Goal: Task Accomplishment & Management: Complete application form

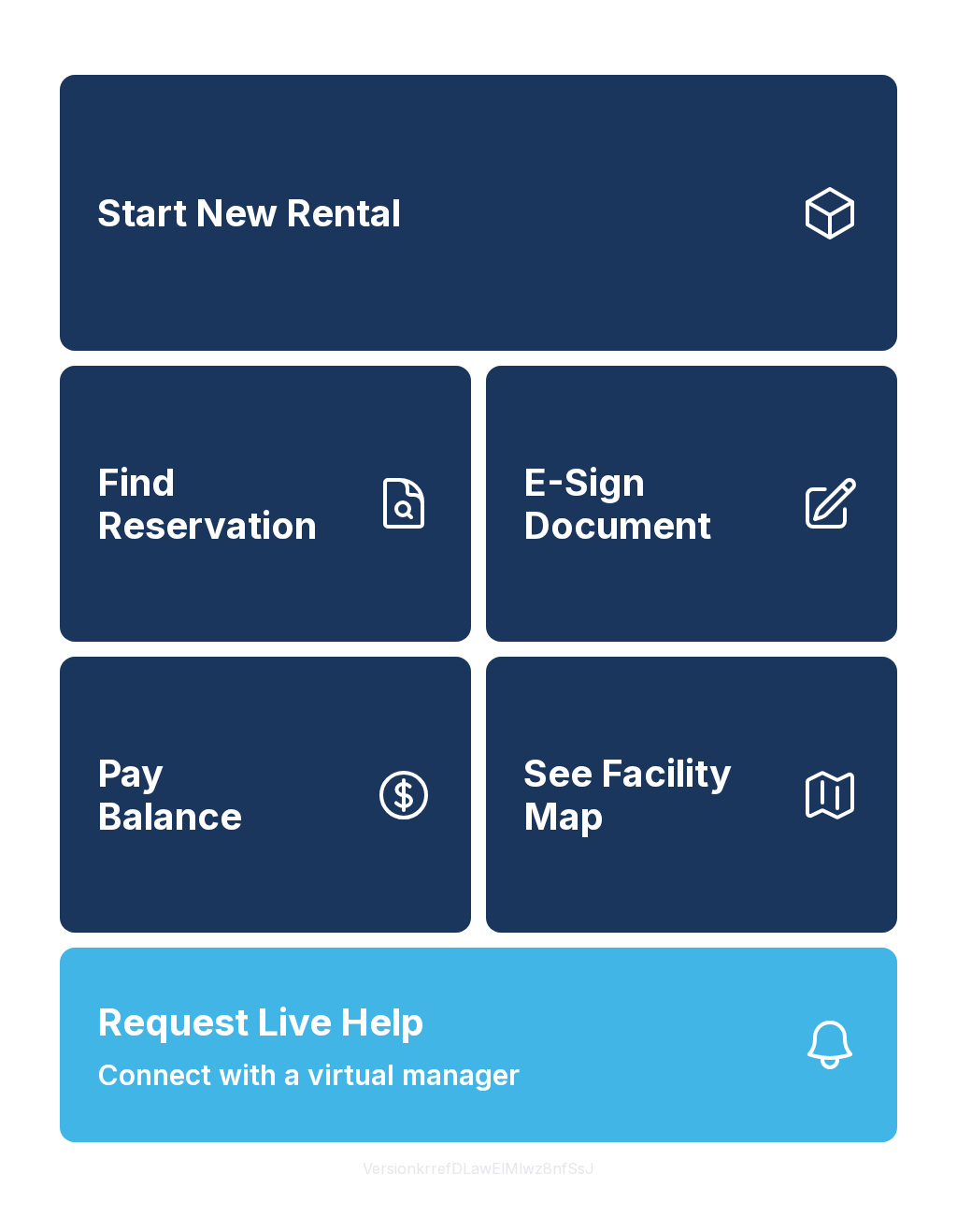
scroll to position [22, 0]
click at [732, 550] on link "E-Sign Document" at bounding box center [691, 503] width 411 height 275
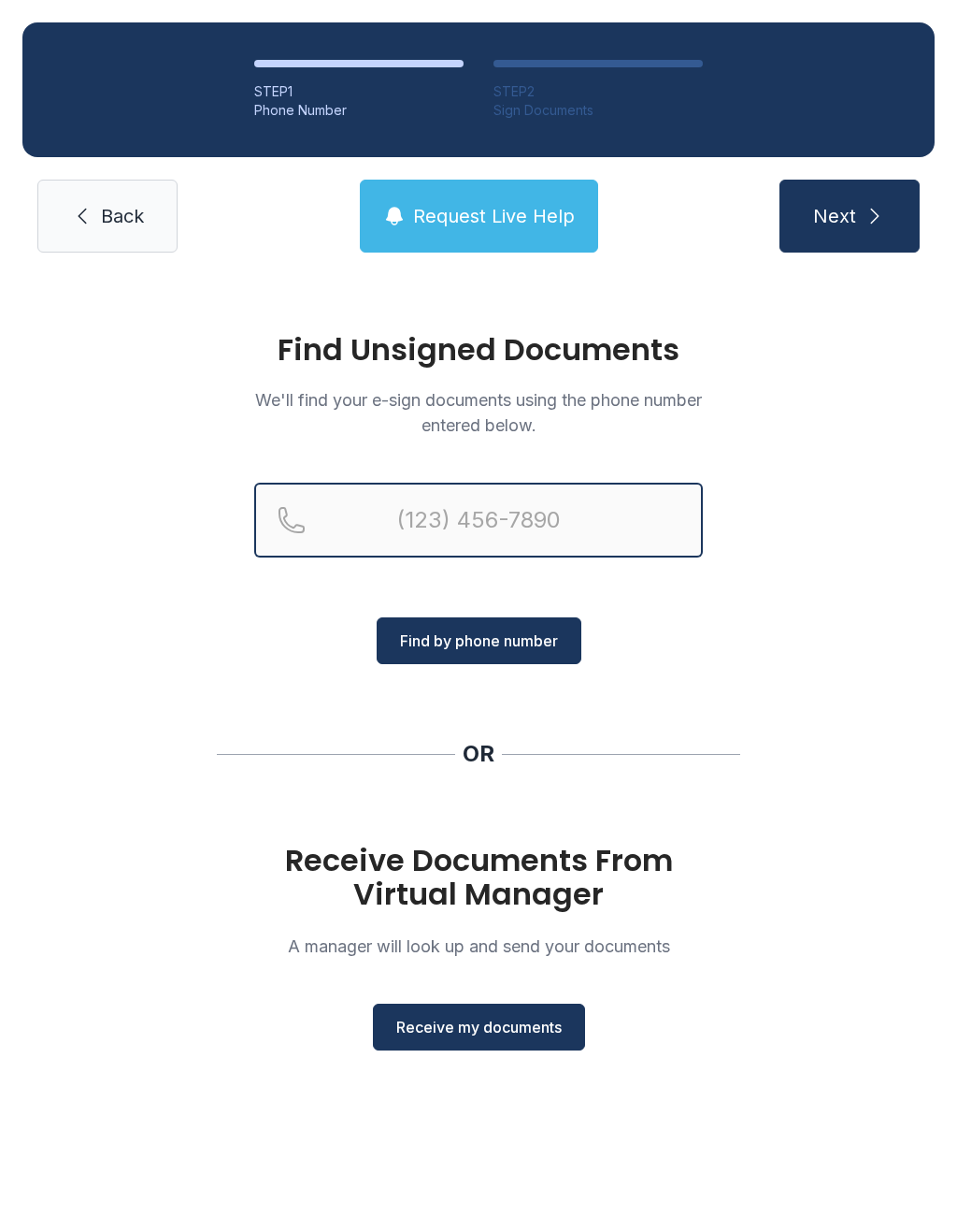
click at [334, 511] on input "Reservation phone number" at bounding box center [478, 519] width 448 height 75
type input "[PHONE_NUMBER]"
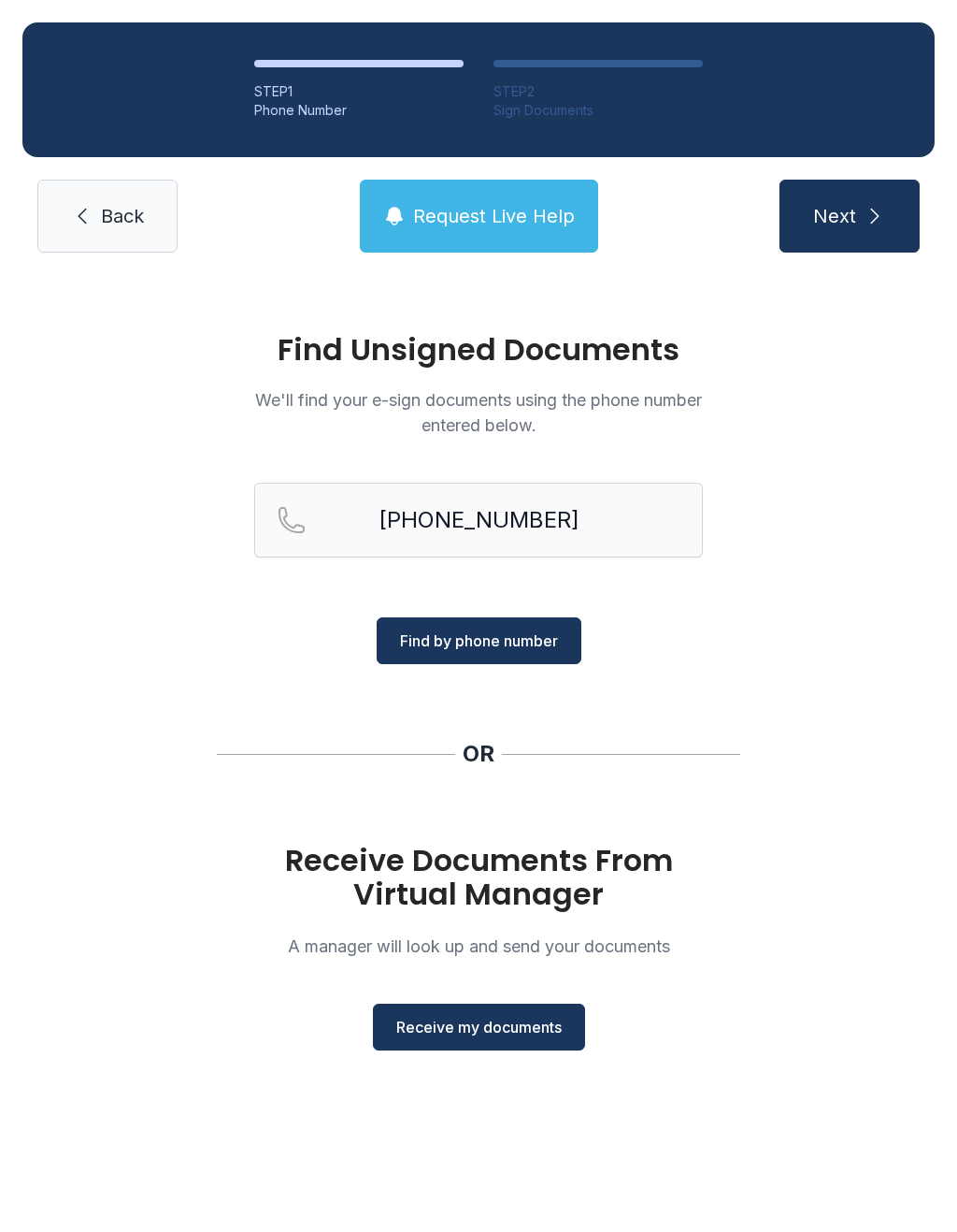
click at [493, 648] on span "Find by phone number" at bounding box center [478, 640] width 158 height 22
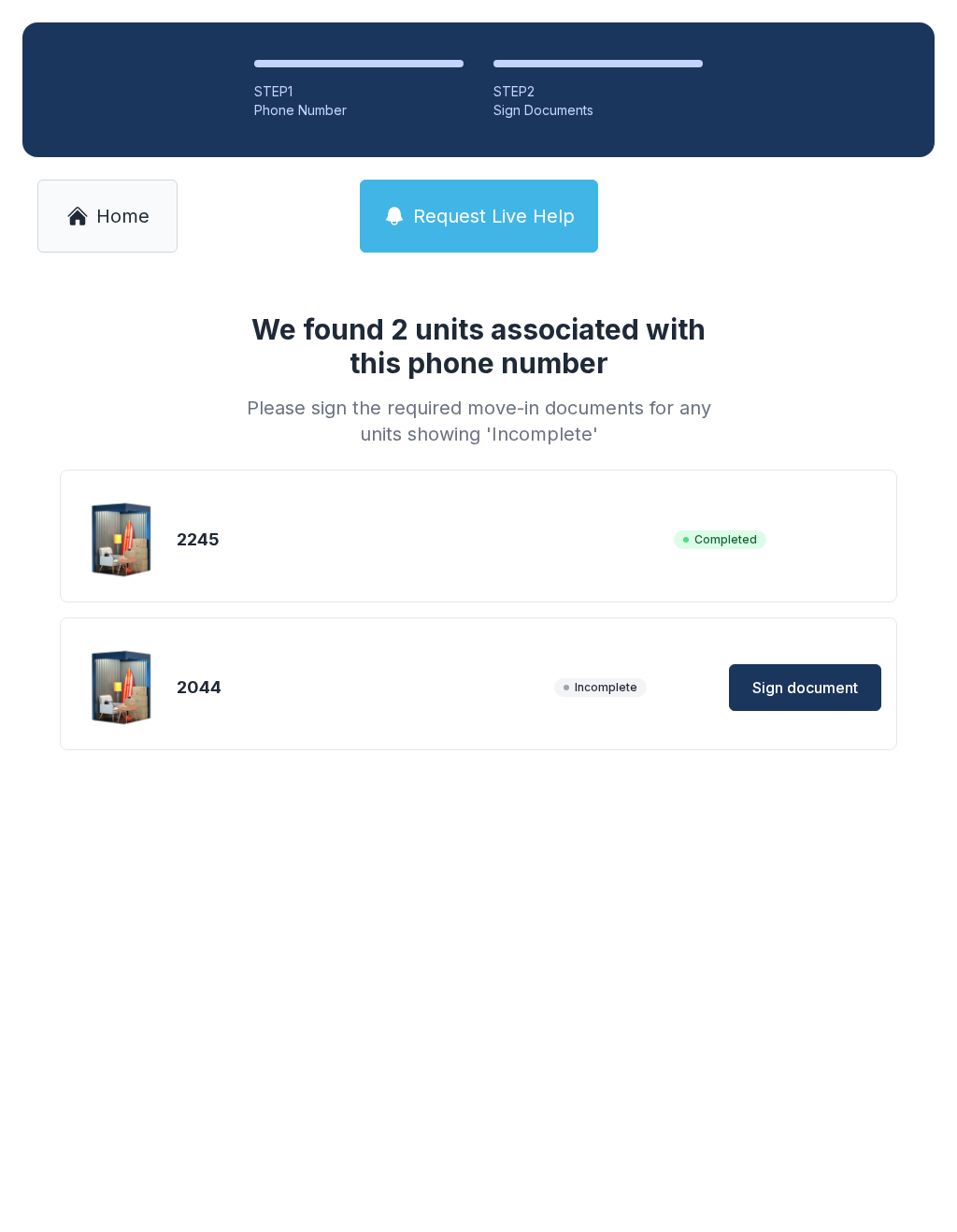
click at [794, 672] on button "Sign document" at bounding box center [805, 687] width 152 height 47
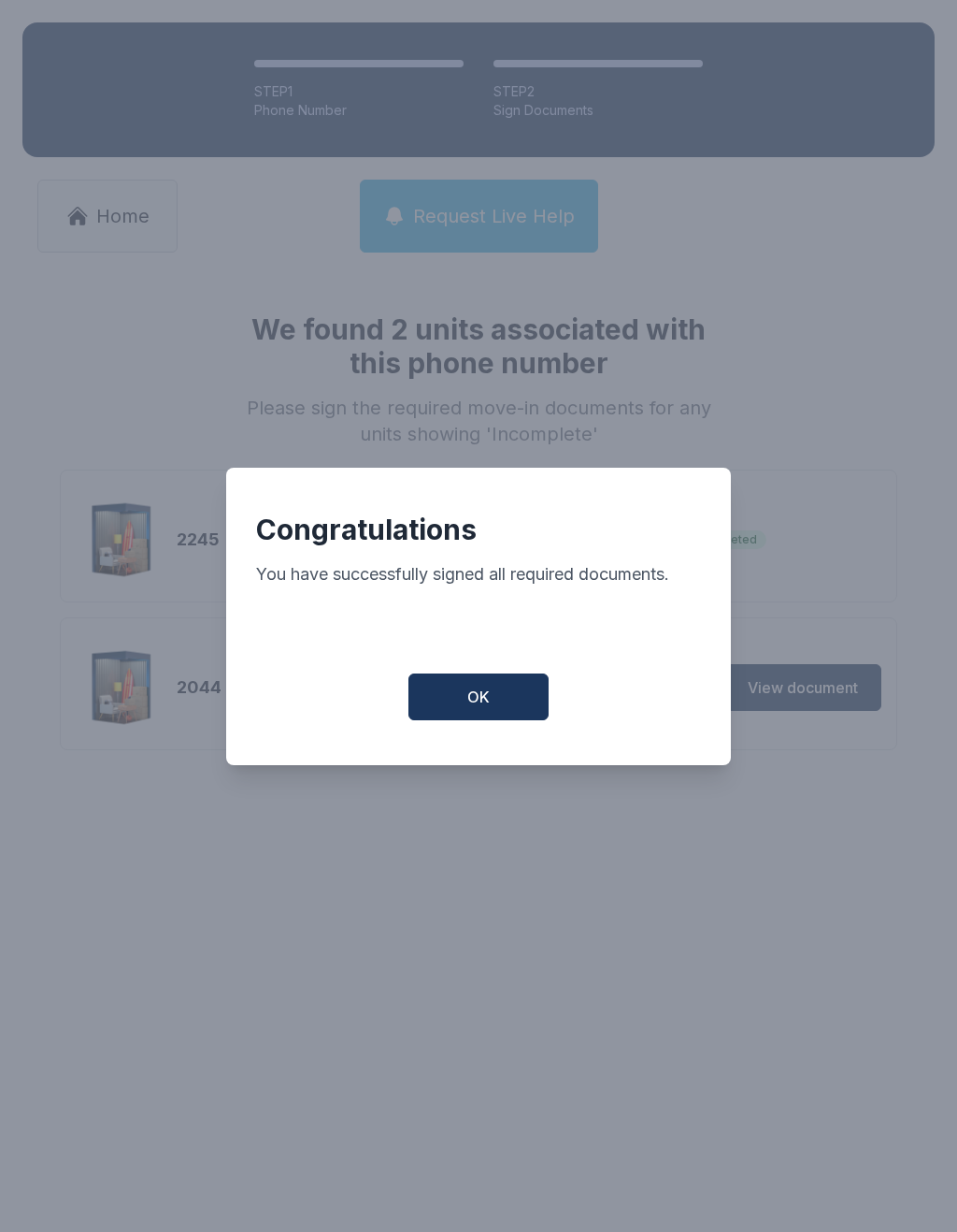
click at [500, 691] on button "OK" at bounding box center [478, 696] width 141 height 47
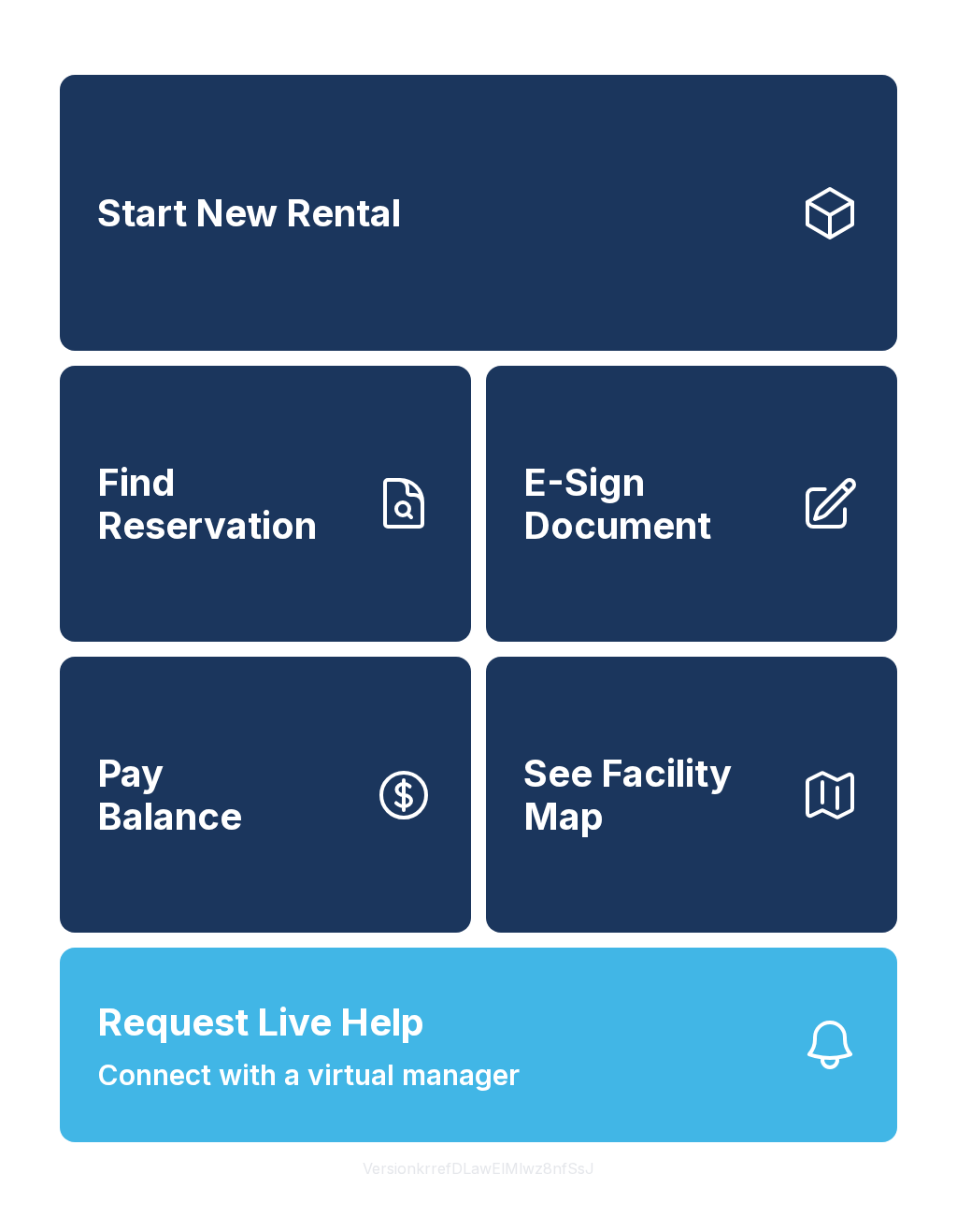
click at [655, 546] on span "E-Sign Document" at bounding box center [654, 503] width 262 height 85
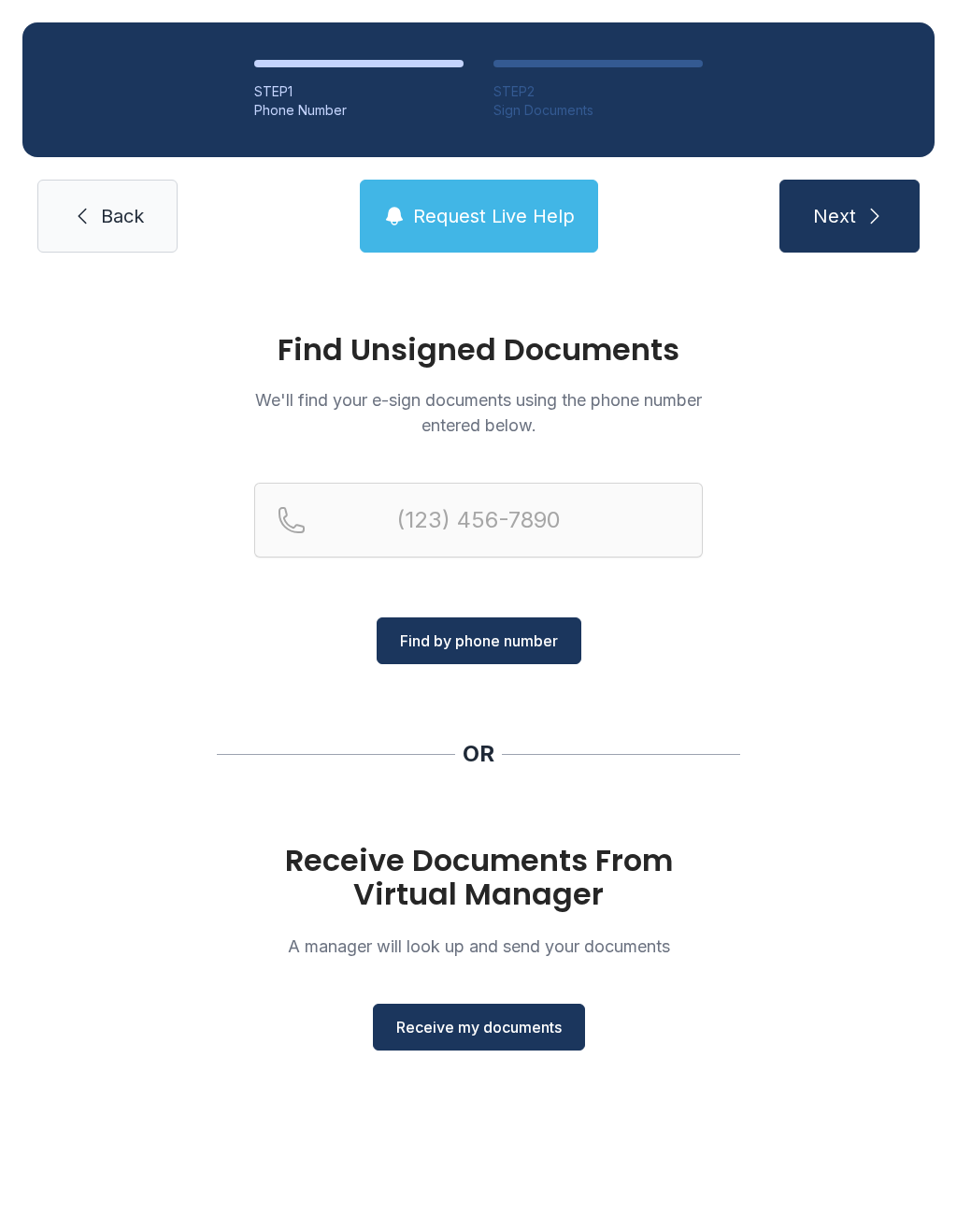
click at [458, 1000] on div "Receive Documents From Virtual Manager A manager will look up and send your doc…" at bounding box center [478, 947] width 448 height 207
click at [485, 1038] on button "Receive my documents" at bounding box center [479, 1026] width 212 height 47
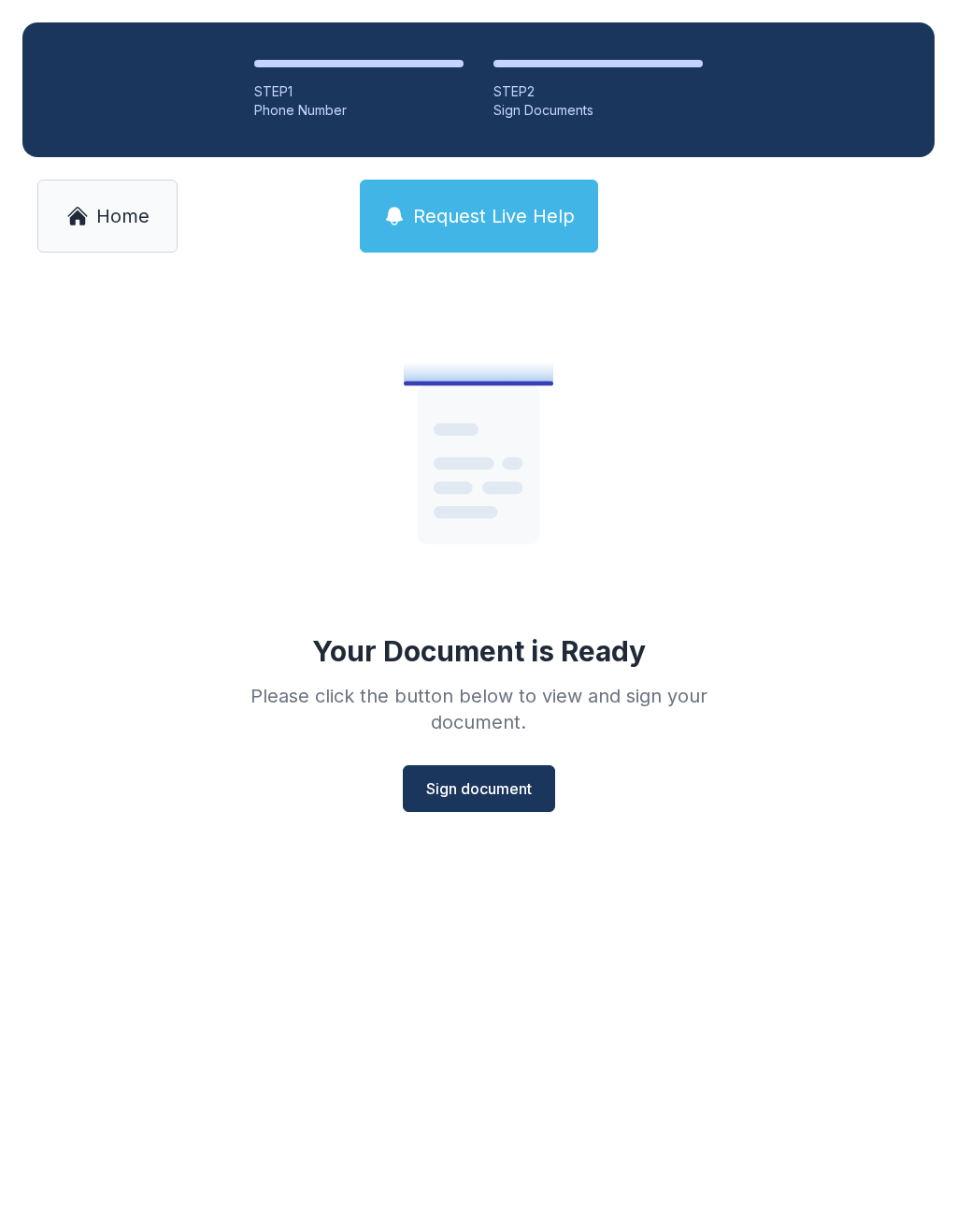
click at [470, 793] on span "Sign document" at bounding box center [479, 787] width 105 height 22
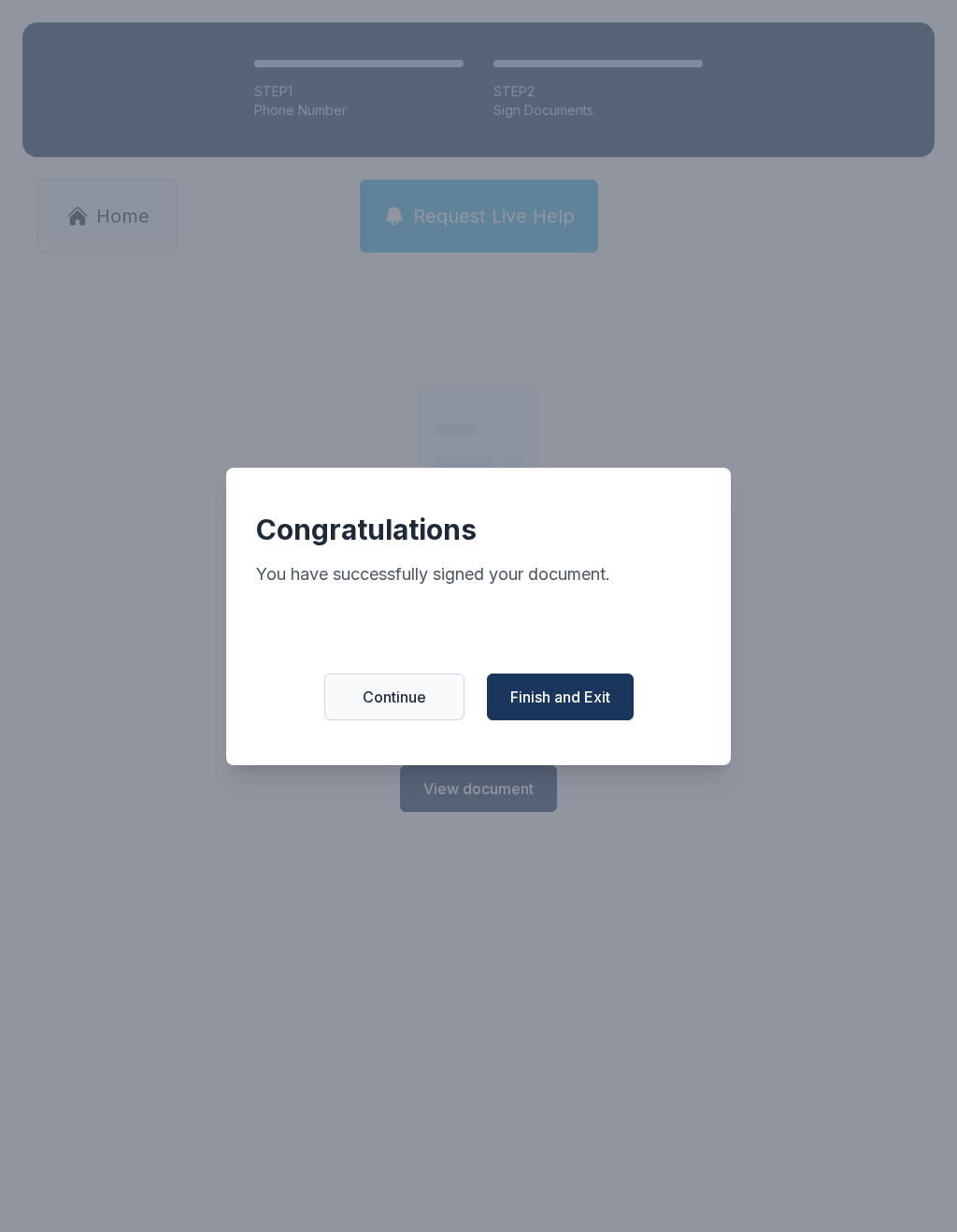
click at [555, 702] on span "Finish and Exit" at bounding box center [560, 696] width 100 height 22
